Goal: Transaction & Acquisition: Purchase product/service

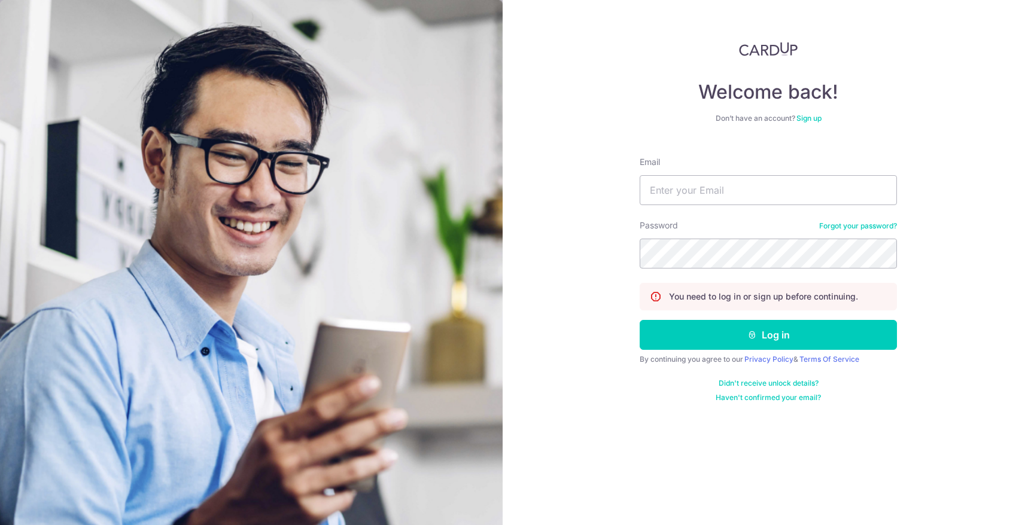
click at [705, 195] on input "Email" at bounding box center [767, 190] width 257 height 30
type input "josefyn@topazette.com"
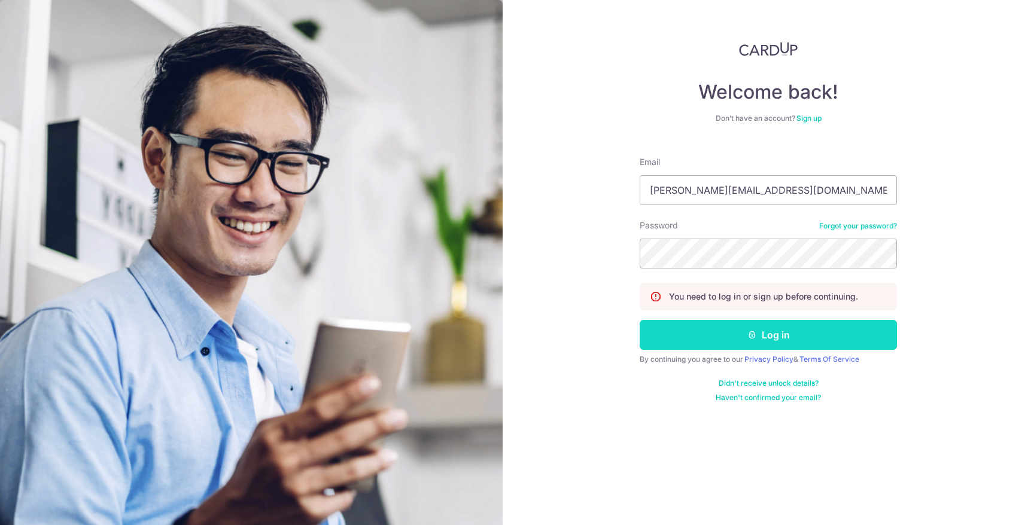
click at [733, 336] on button "Log in" at bounding box center [767, 335] width 257 height 30
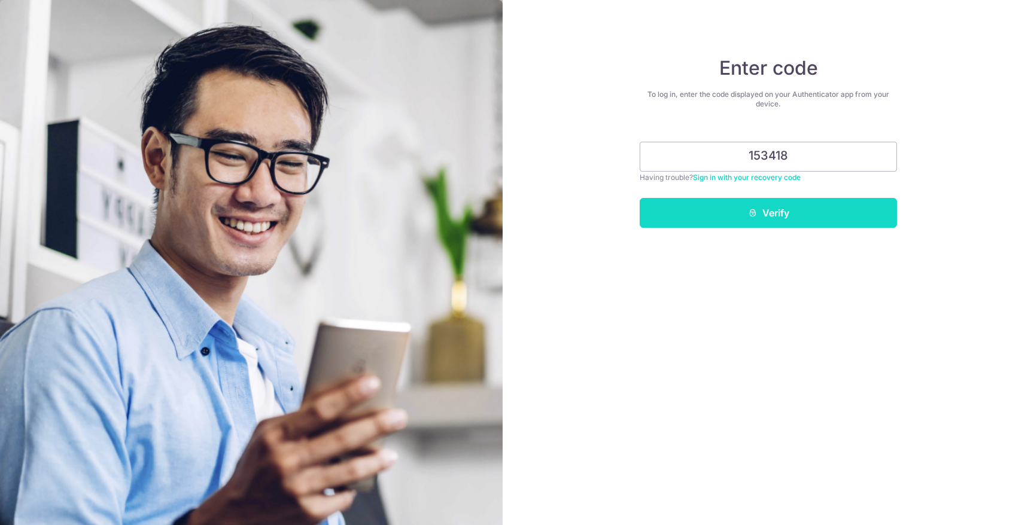
type input "153418"
click at [793, 213] on button "Verify" at bounding box center [767, 213] width 257 height 30
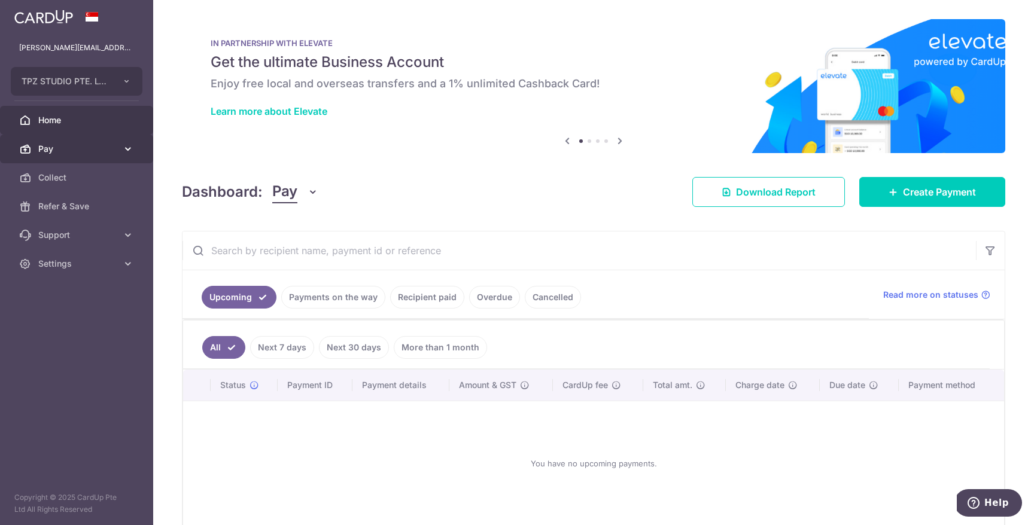
click at [103, 154] on span "Pay" at bounding box center [77, 149] width 79 height 12
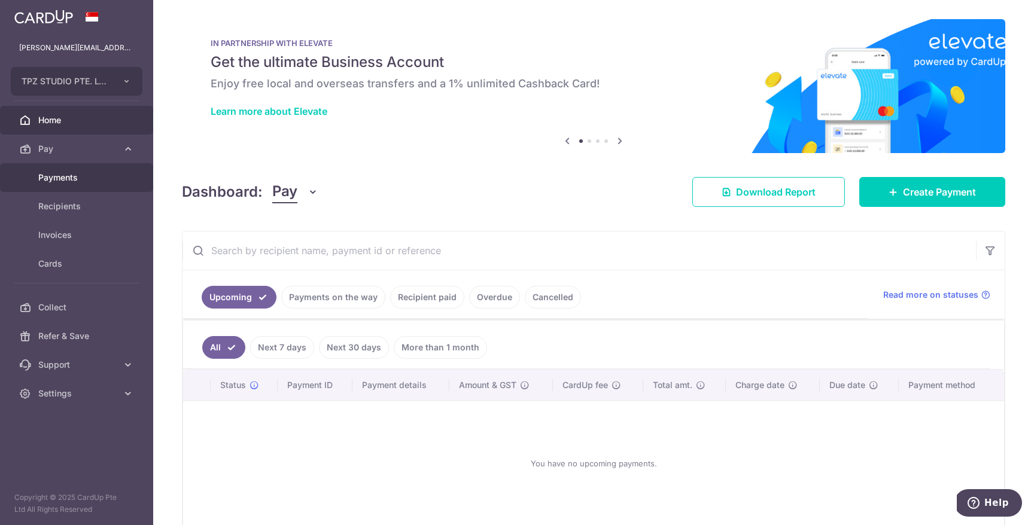
click at [102, 185] on link "Payments" at bounding box center [76, 177] width 153 height 29
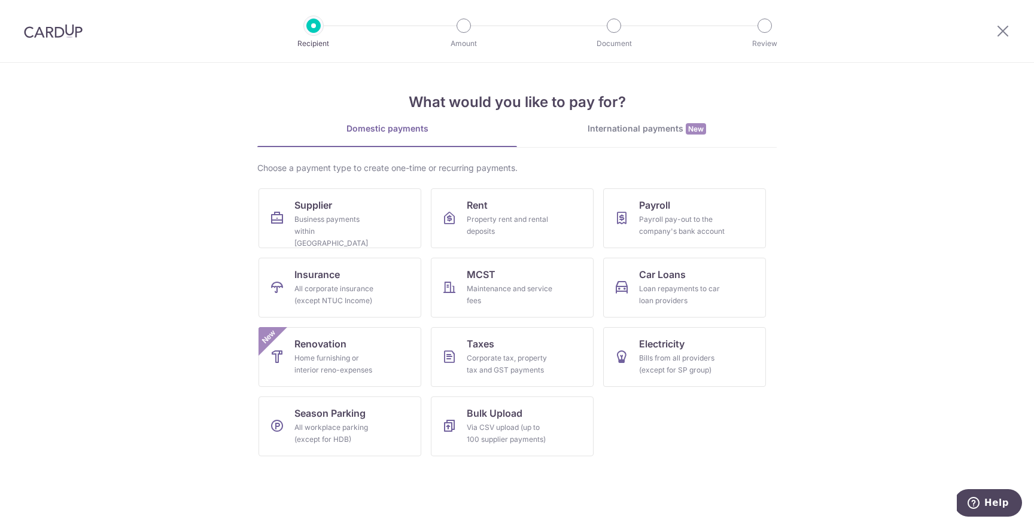
click at [608, 126] on div "International payments New" at bounding box center [647, 129] width 260 height 13
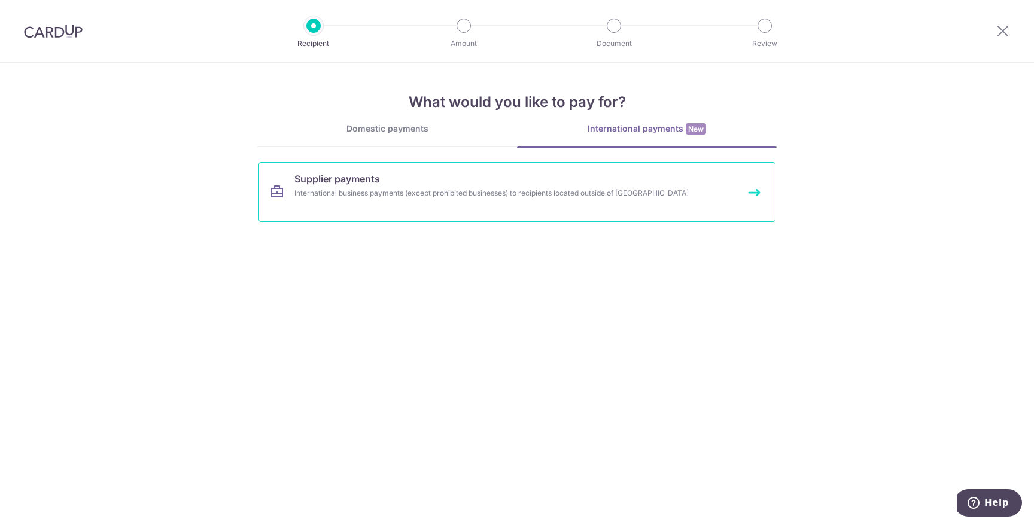
click at [438, 206] on link "Supplier payments International business payments (except prohibited businesses…" at bounding box center [516, 192] width 517 height 60
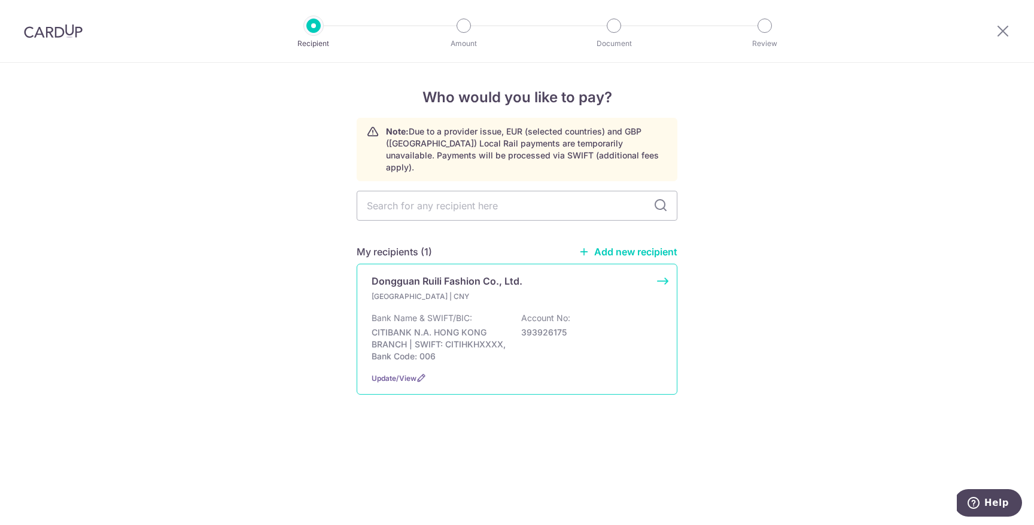
click at [455, 337] on p "CITIBANK N.A. HONG KONG BRANCH | SWIFT: CITIHKHXXXX, Bank Code: 006" at bounding box center [438, 345] width 134 height 36
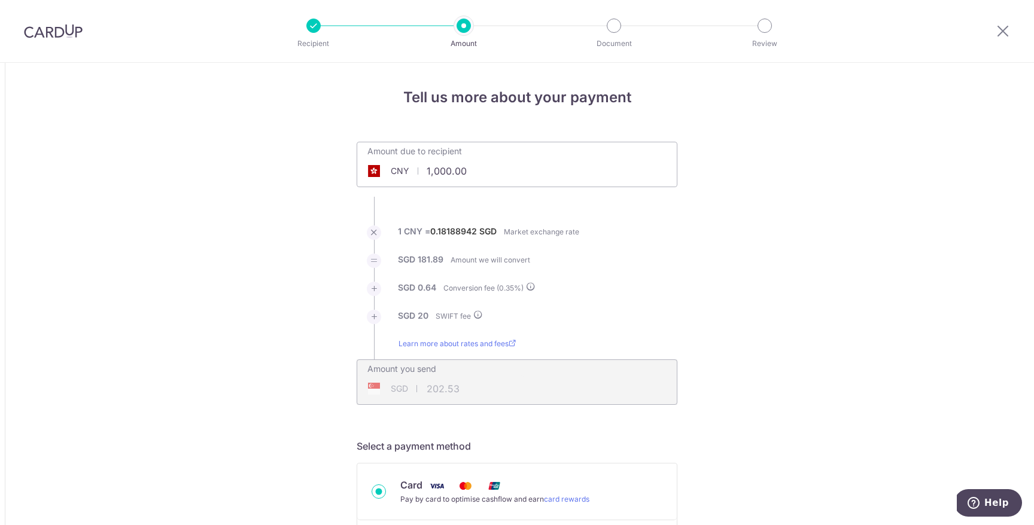
click at [438, 176] on input "1,000.00" at bounding box center [449, 171] width 185 height 28
type input "1,000.00"
type input "202.52"
click at [443, 165] on input "1,000.00" at bounding box center [449, 171] width 185 height 28
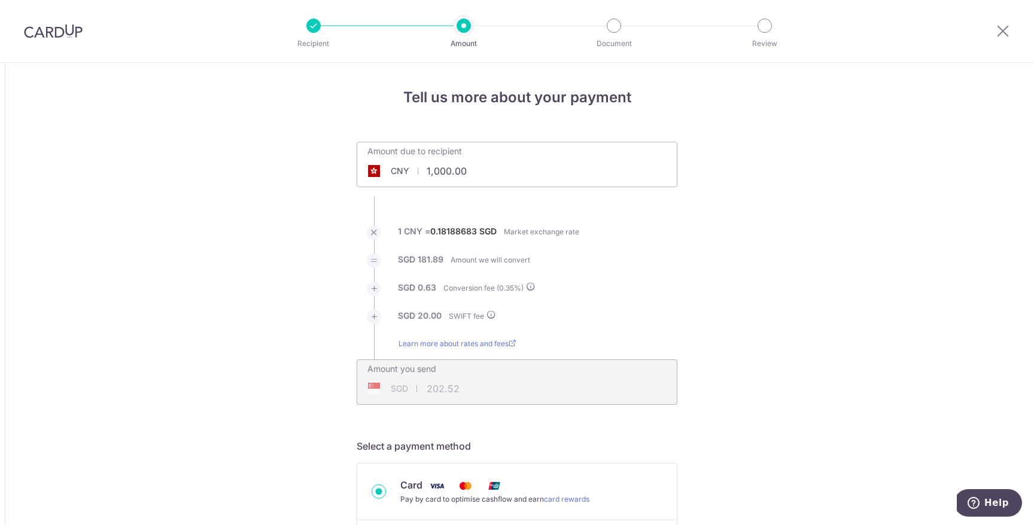
click at [443, 165] on input "1,000.00" at bounding box center [449, 171] width 185 height 28
type input "542,833.00"
type input "99,103.53"
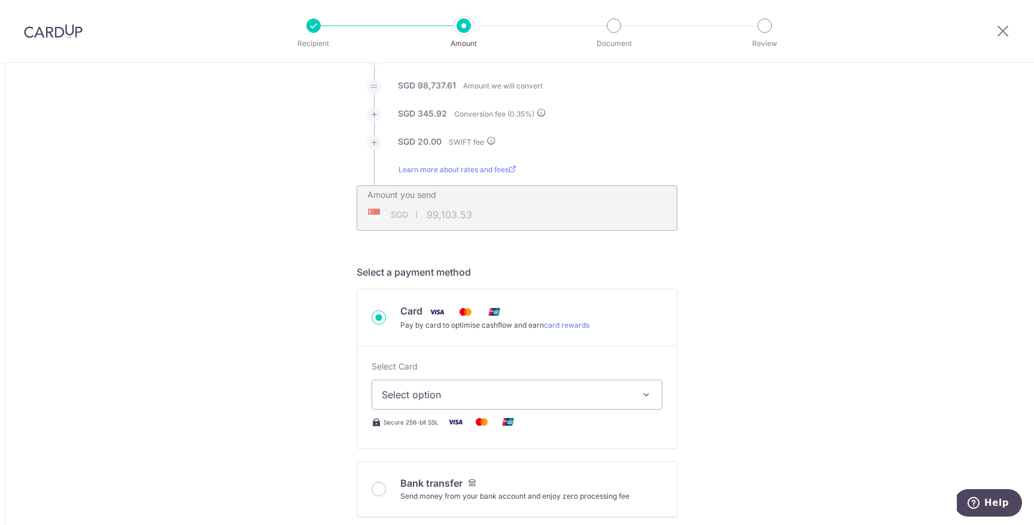
scroll to position [180, 0]
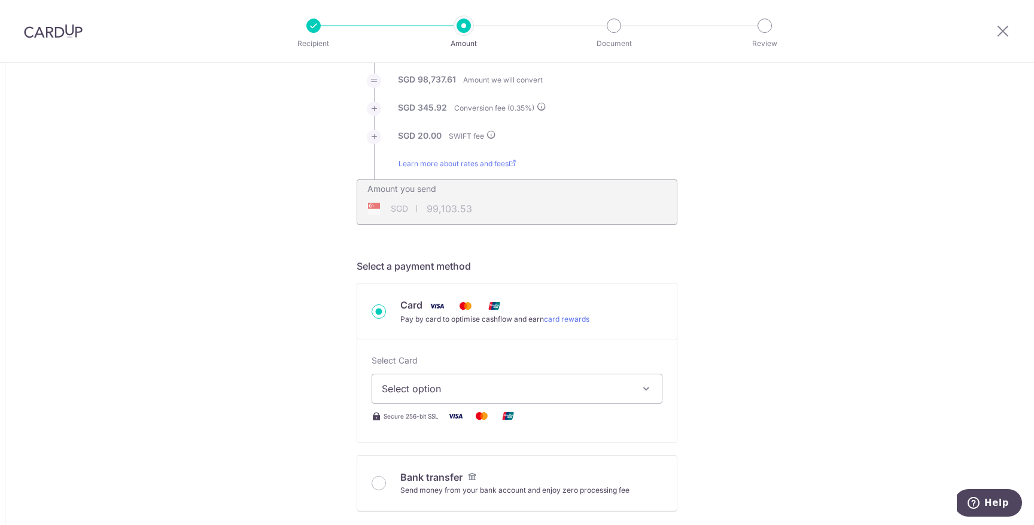
click at [462, 400] on button "Select option" at bounding box center [516, 389] width 291 height 30
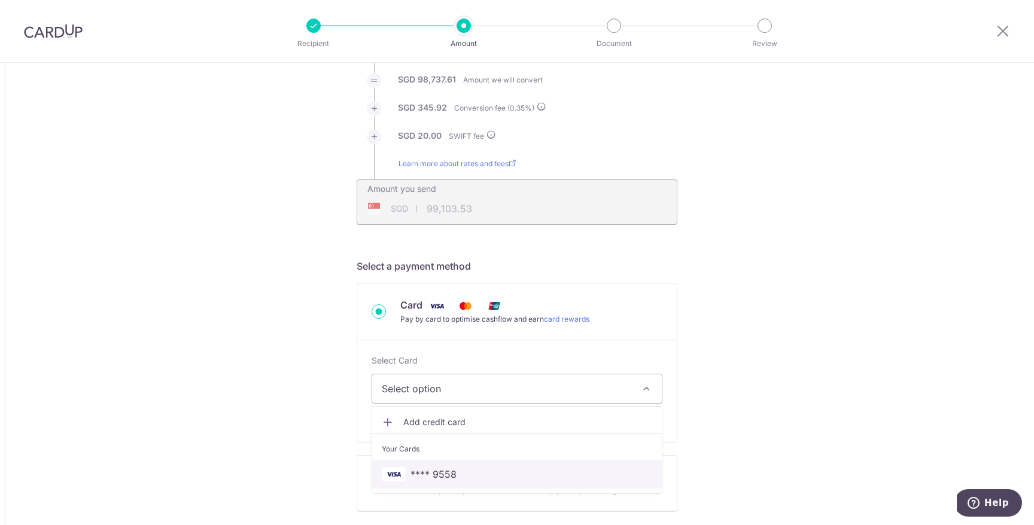
click at [446, 470] on span "**** 9558" at bounding box center [433, 474] width 46 height 14
type input "542,833.00"
type input "99,106.28"
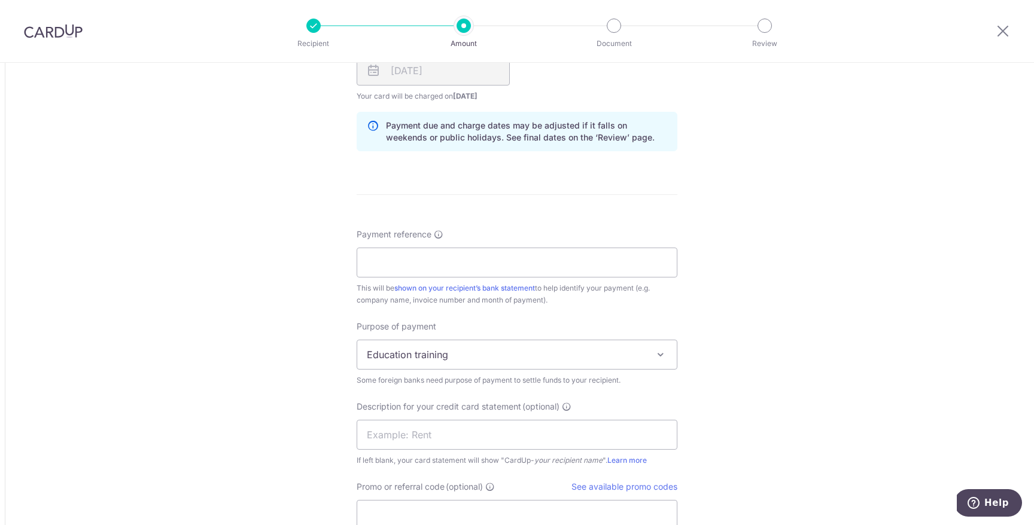
scroll to position [936, 0]
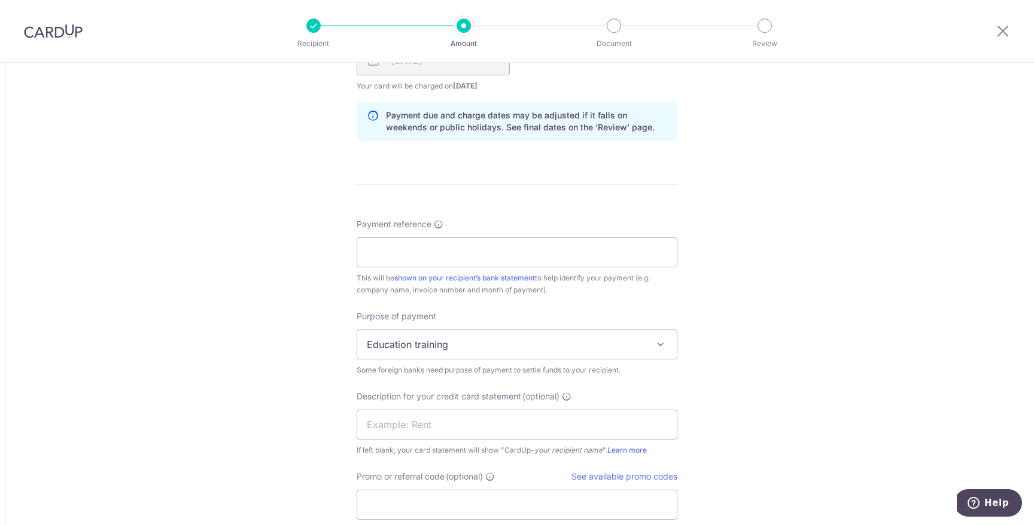
click at [434, 338] on span "Education training" at bounding box center [516, 344] width 319 height 29
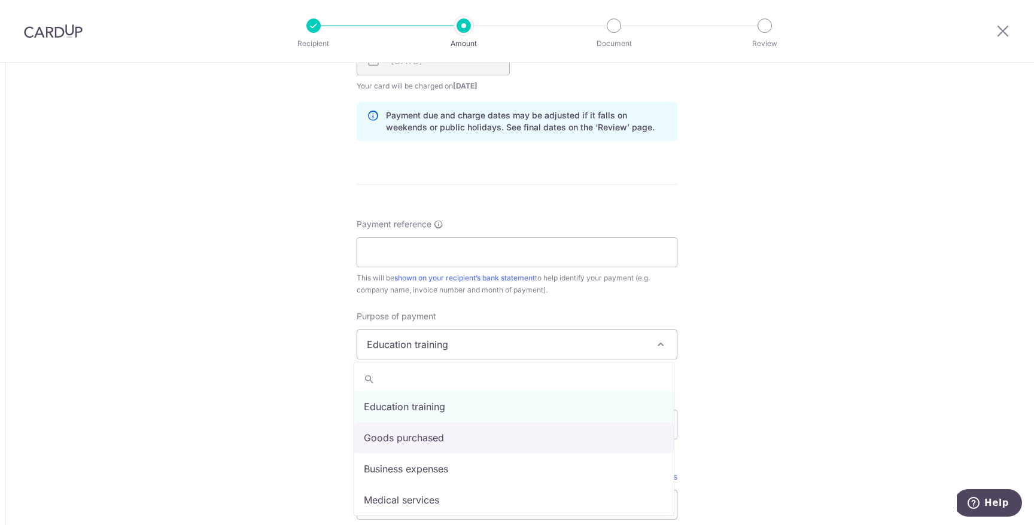
select select "Goods purchased"
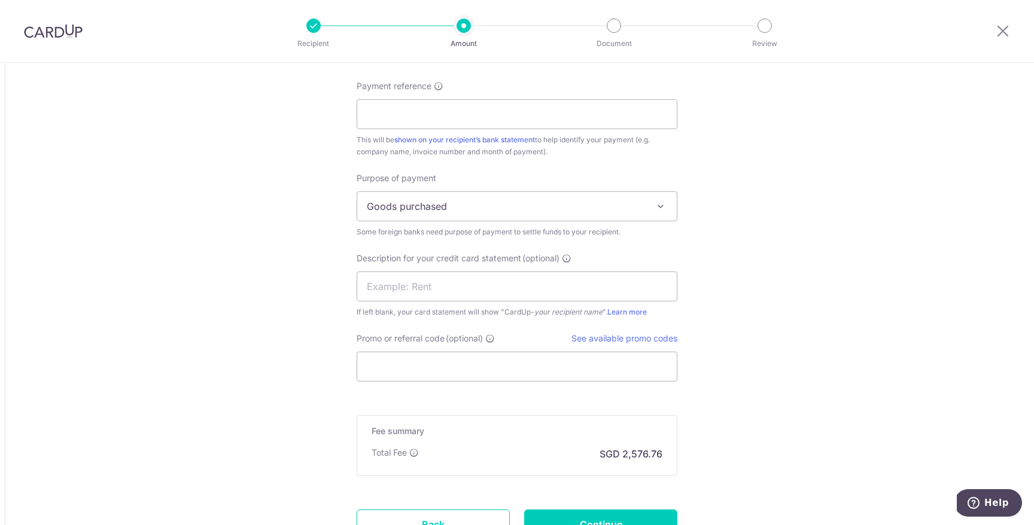
scroll to position [1075, 0]
click at [464, 283] on input "text" at bounding box center [516, 285] width 321 height 30
type input "DONG GUAN GOODS"
click at [460, 346] on div "Promo or referral code (optional) See available promo codes The discounted fee …" at bounding box center [516, 355] width 321 height 49
click at [458, 353] on input "Promo or referral code (optional)" at bounding box center [516, 366] width 321 height 30
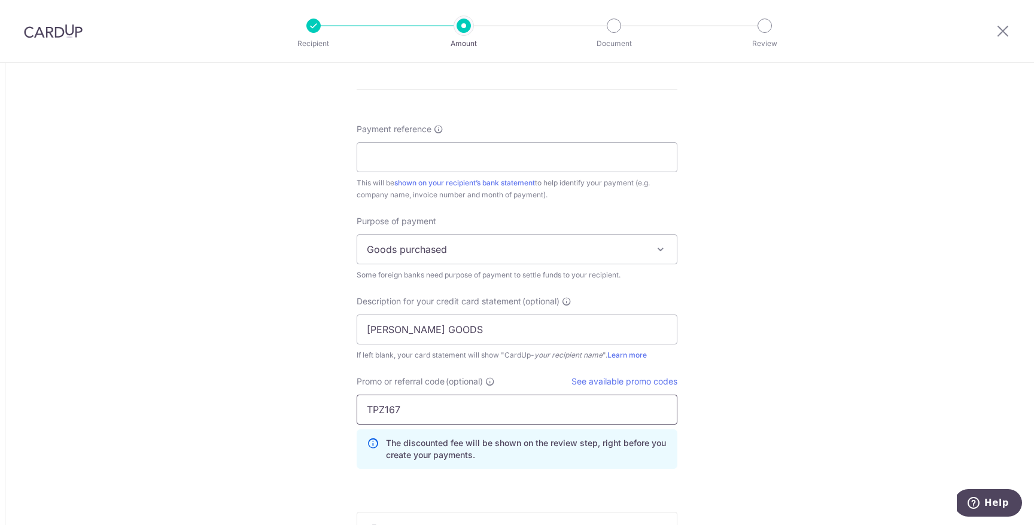
scroll to position [1032, 0]
type input "TPZ167"
click at [419, 330] on input "DONG GUAN GOODS" at bounding box center [516, 328] width 321 height 30
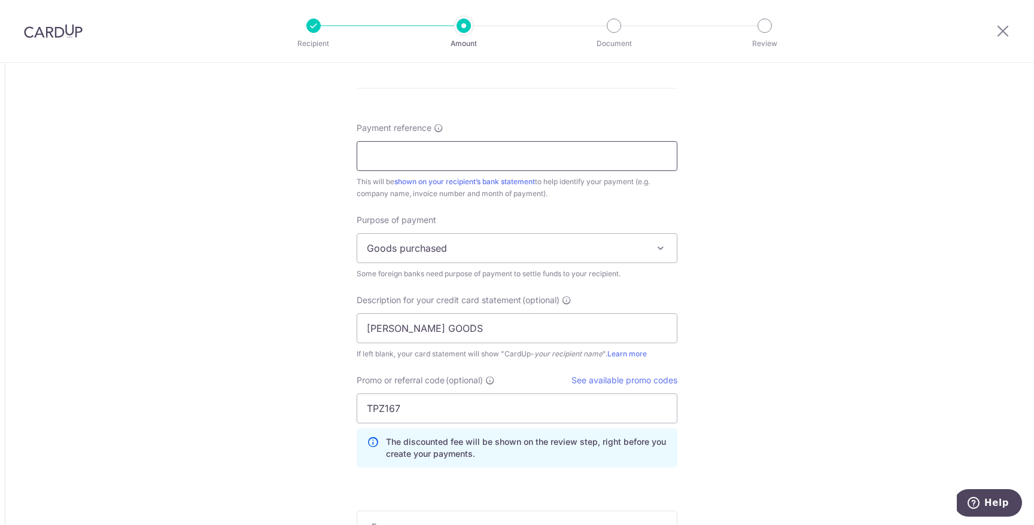
click at [420, 153] on input "Payment reference" at bounding box center [516, 156] width 321 height 30
paste input "DONG GUAN GOODS"
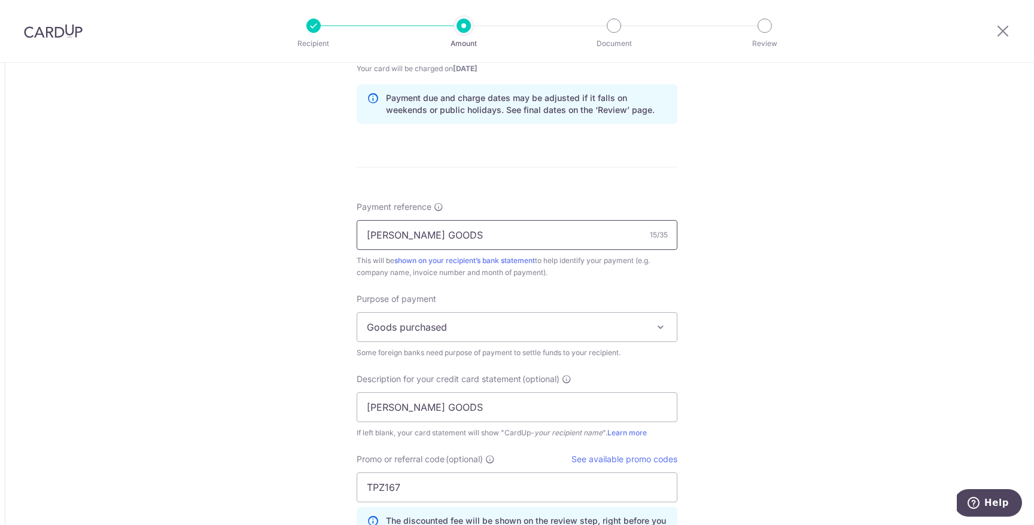
scroll to position [861, 0]
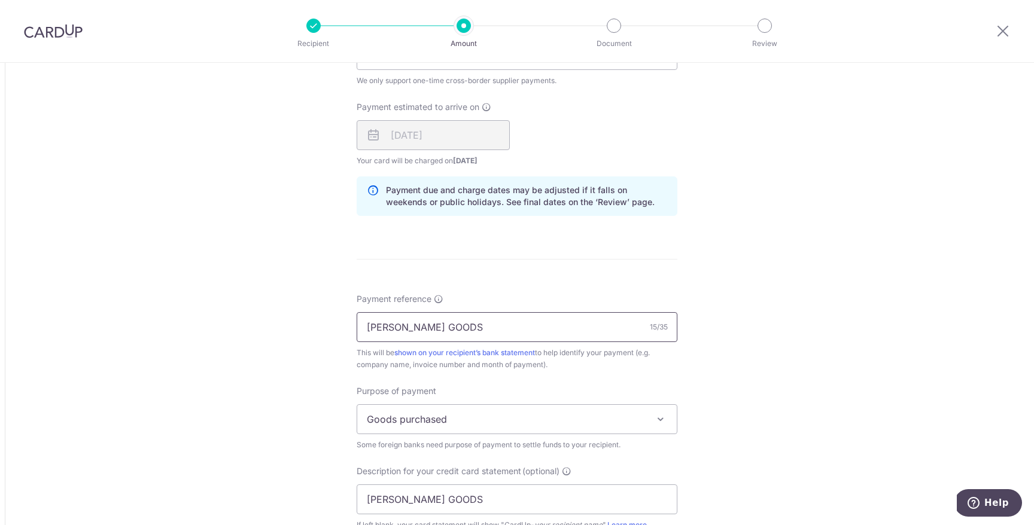
click at [428, 321] on input "DONG GUAN GOODS" at bounding box center [516, 327] width 321 height 30
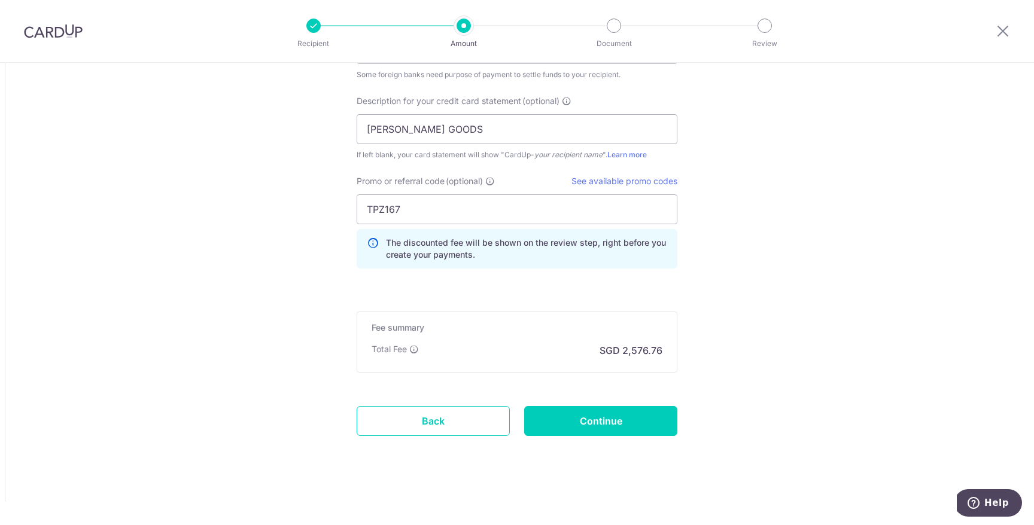
scroll to position [1231, 0]
type input "TPZ STUDIO PTE LTD"
click at [586, 428] on input "Continue" at bounding box center [600, 422] width 153 height 30
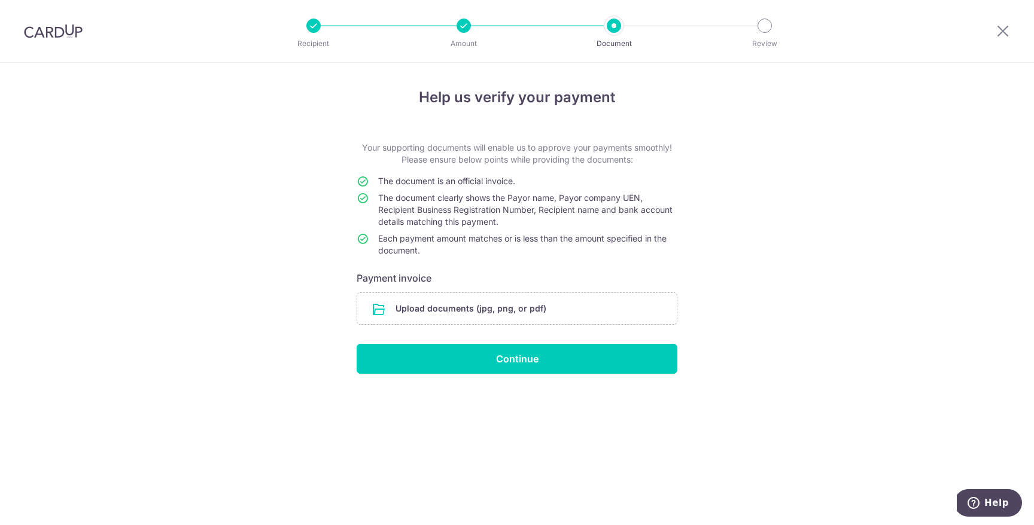
click at [454, 291] on form "Your supporting documents will enable us to approve your payments smoothly! Ple…" at bounding box center [516, 258] width 321 height 232
click at [453, 302] on input "file" at bounding box center [516, 308] width 319 height 31
click at [562, 307] on input "file" at bounding box center [516, 308] width 319 height 31
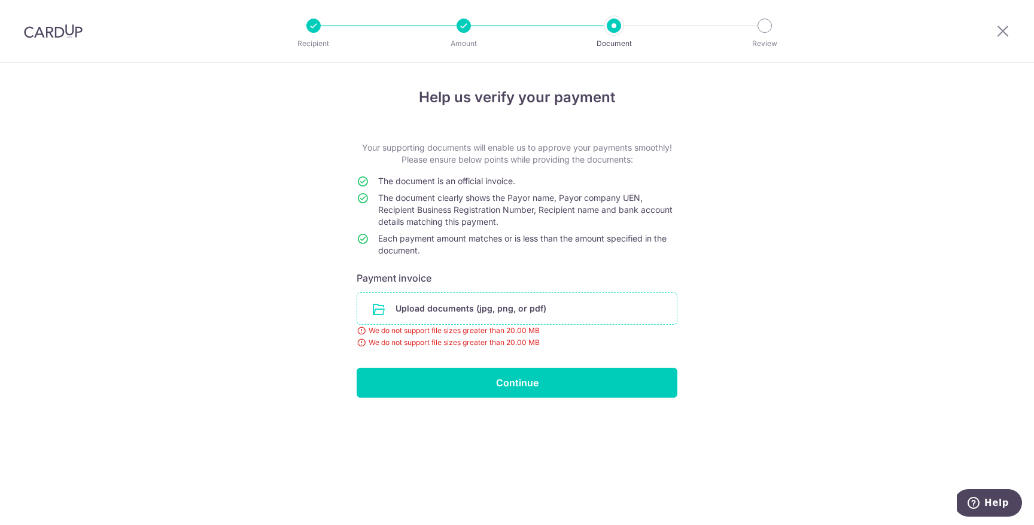
click at [571, 318] on input "file" at bounding box center [516, 308] width 319 height 31
click at [580, 314] on input "file" at bounding box center [516, 308] width 319 height 31
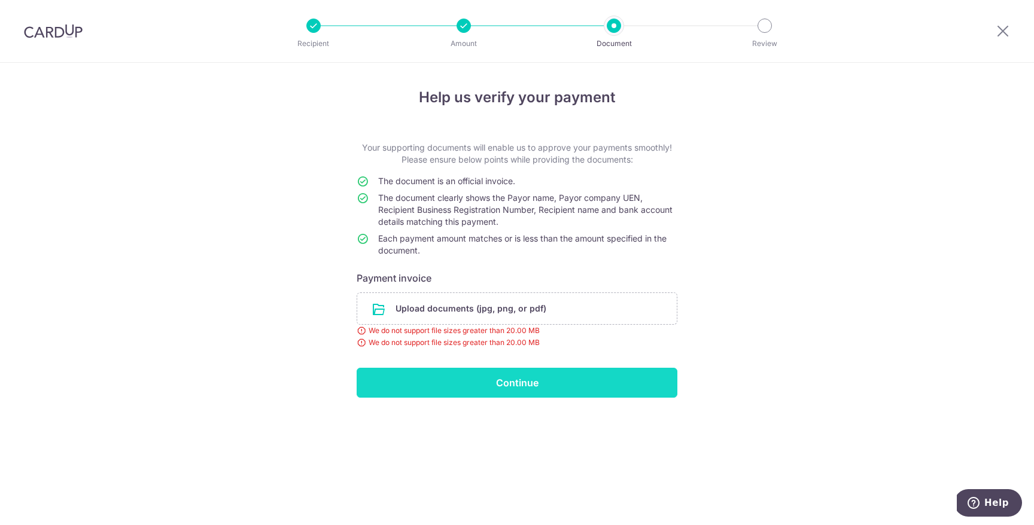
click at [523, 378] on input "Continue" at bounding box center [516, 383] width 321 height 30
